Goal: Feedback & Contribution: Contribute content

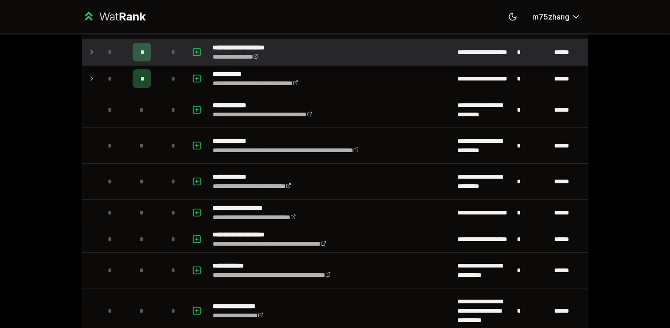
scroll to position [725, 0]
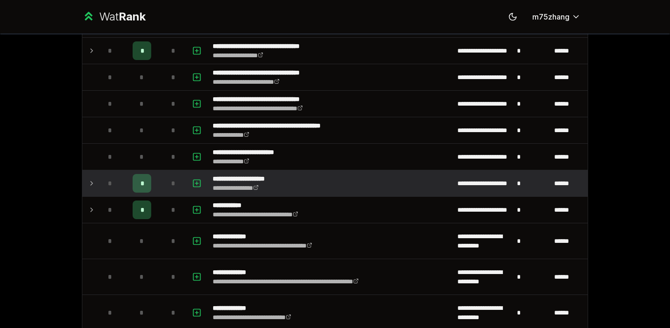
click at [89, 183] on icon at bounding box center [91, 183] width 7 height 11
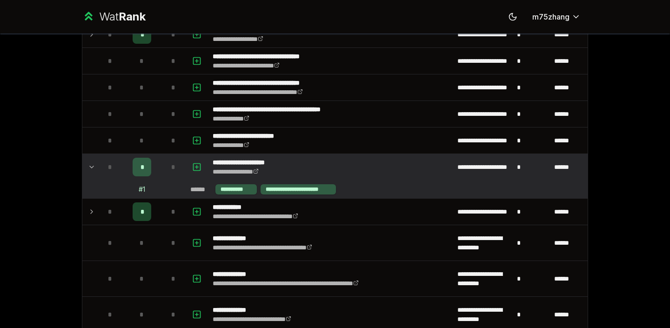
scroll to position [741, 0]
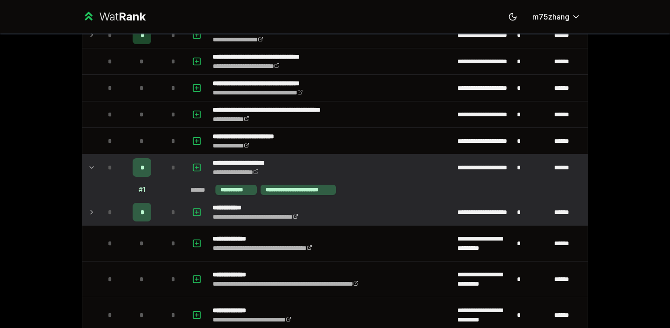
click at [91, 209] on icon at bounding box center [91, 212] width 7 height 11
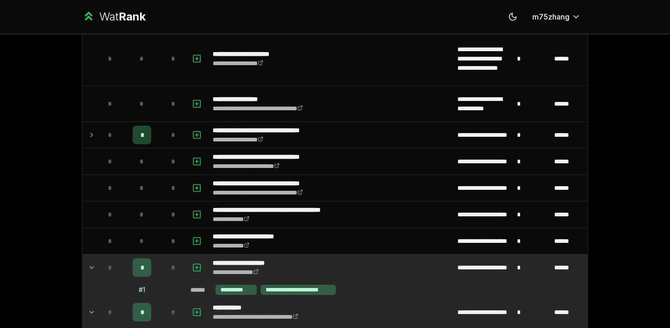
scroll to position [635, 0]
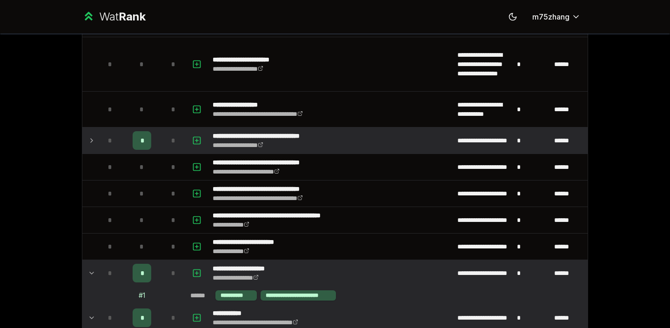
click at [91, 143] on icon at bounding box center [91, 140] width 7 height 11
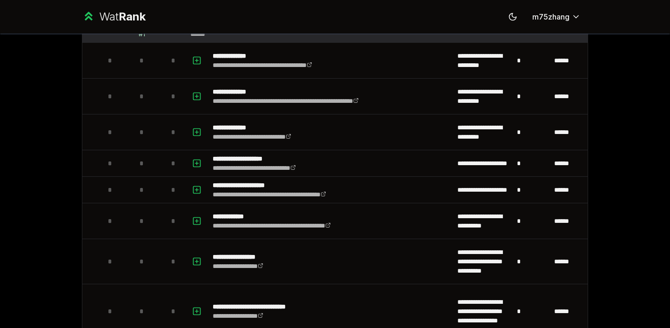
scroll to position [1019, 0]
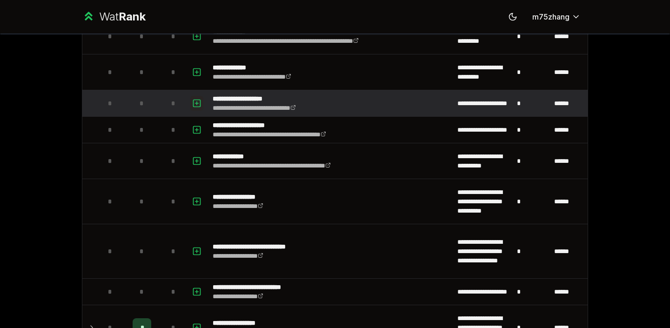
click at [194, 100] on rect "button" at bounding box center [197, 103] width 7 height 7
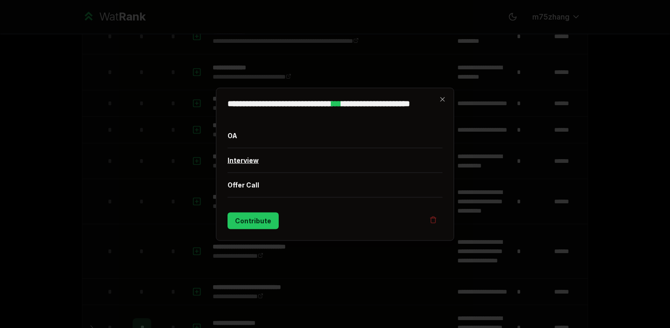
click at [281, 164] on button "Interview" at bounding box center [334, 160] width 215 height 24
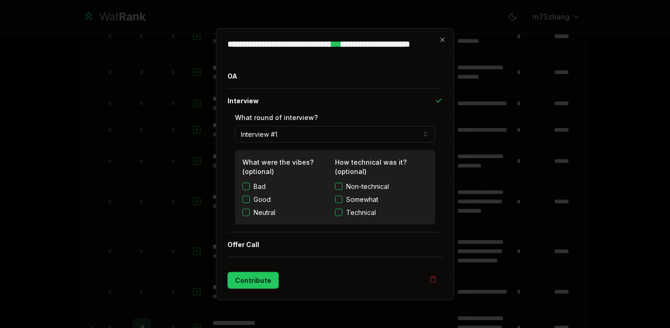
click at [267, 200] on label "Good" at bounding box center [262, 198] width 17 height 9
click at [250, 200] on button "Good" at bounding box center [245, 198] width 7 height 7
click at [335, 184] on button "Non-technical" at bounding box center [338, 185] width 7 height 7
click at [263, 281] on button "Contribute" at bounding box center [252, 280] width 51 height 17
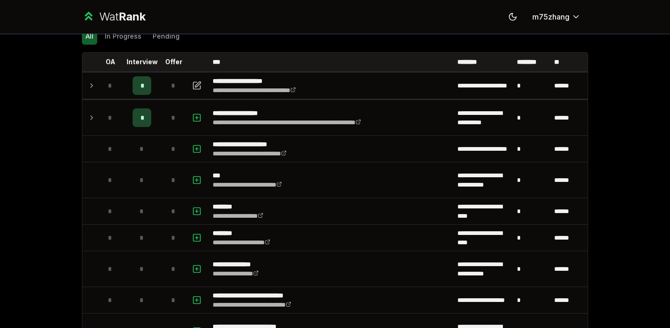
scroll to position [0, 0]
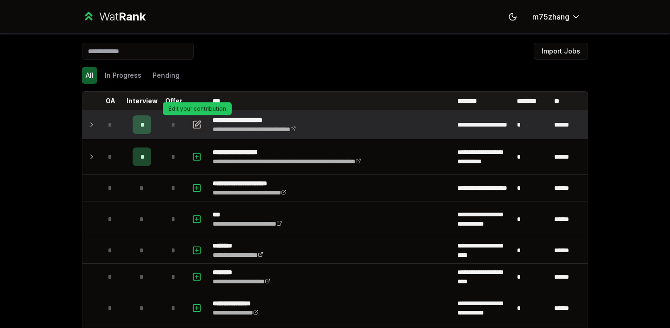
click at [201, 123] on icon "button" at bounding box center [196, 124] width 9 height 11
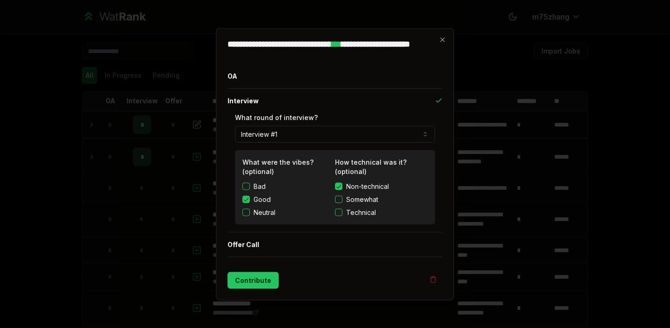
click at [293, 137] on button "Interview #1" at bounding box center [335, 134] width 200 height 17
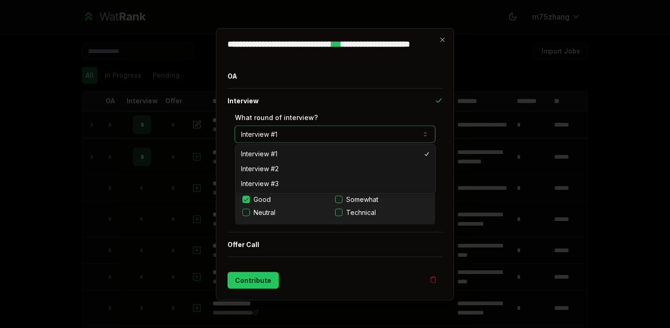
select select "*"
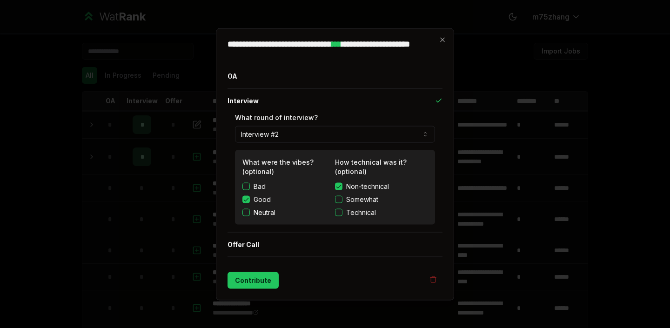
click at [341, 182] on label "Non-technical" at bounding box center [381, 185] width 93 height 9
click at [341, 182] on button "Non-technical" at bounding box center [338, 185] width 7 height 7
click at [341, 201] on button "Somewhat" at bounding box center [338, 198] width 7 height 7
click at [267, 277] on button "Contribute" at bounding box center [252, 280] width 51 height 17
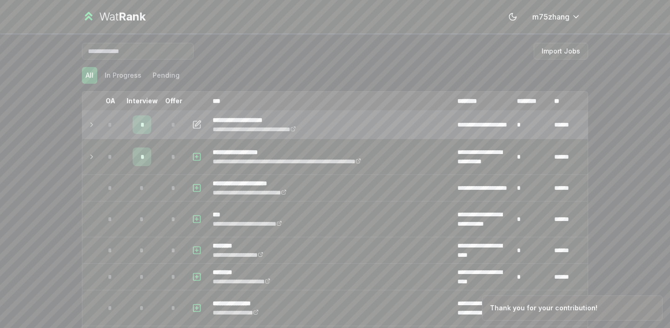
click at [93, 126] on icon at bounding box center [91, 124] width 7 height 11
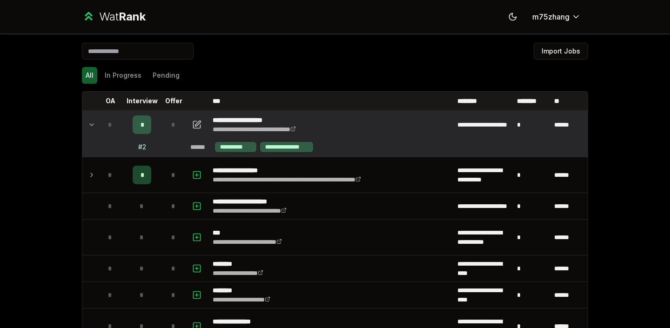
click at [147, 124] on div "*" at bounding box center [142, 124] width 19 height 19
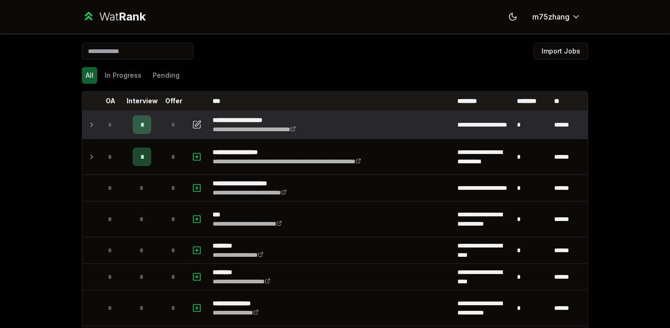
click at [147, 124] on div "*" at bounding box center [142, 124] width 19 height 19
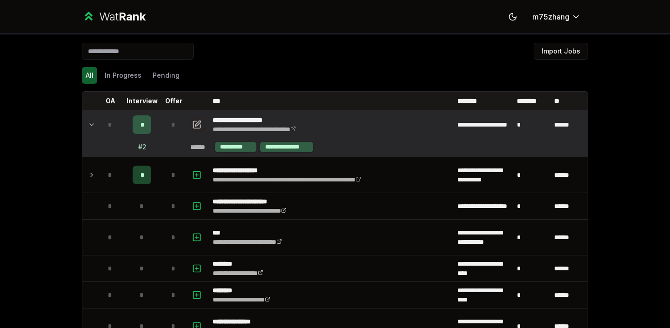
click at [195, 123] on icon "button" at bounding box center [196, 124] width 9 height 11
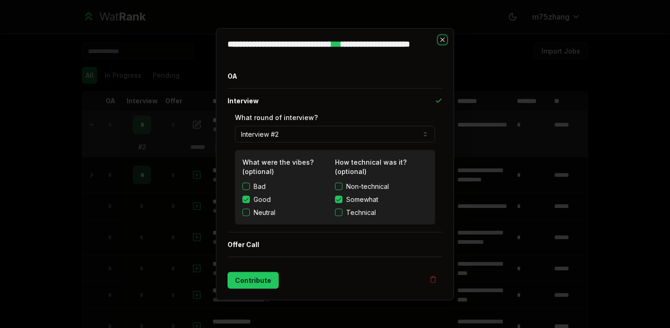
click at [445, 39] on icon "button" at bounding box center [442, 39] width 7 height 7
